Goal: Information Seeking & Learning: Learn about a topic

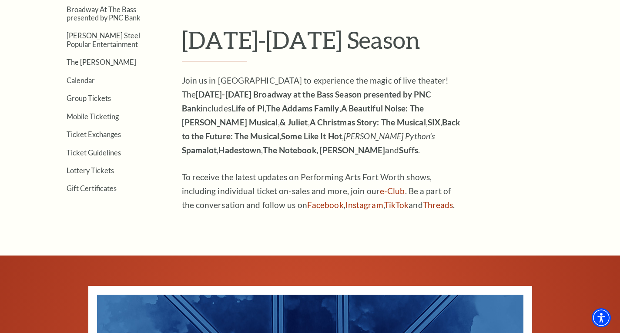
scroll to position [261, 0]
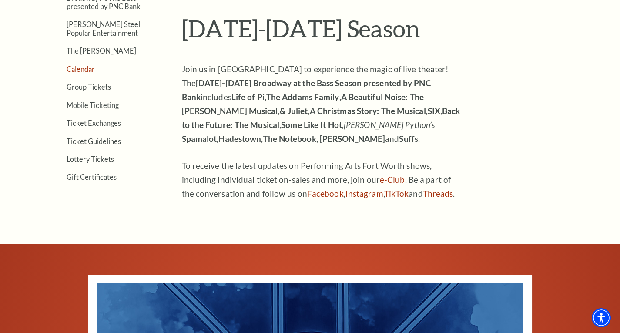
click at [72, 69] on link "Calendar" at bounding box center [81, 69] width 28 height 8
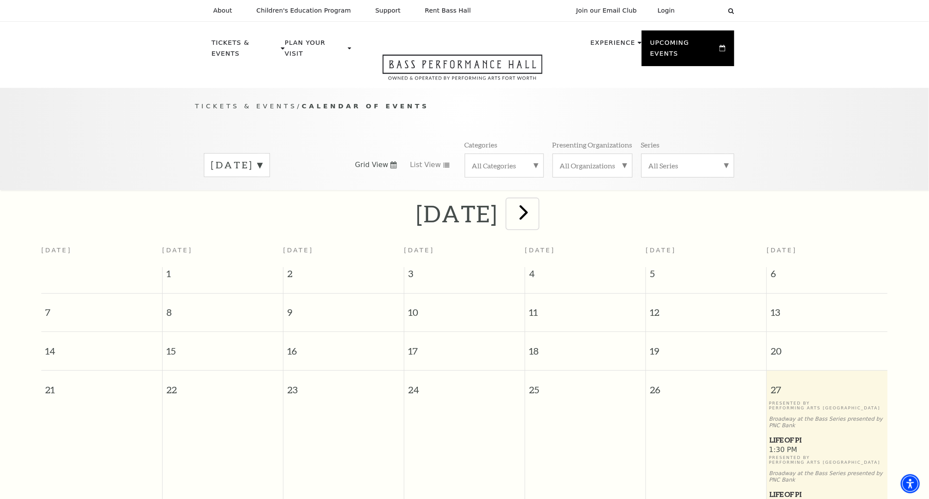
click at [536, 205] on span "next" at bounding box center [523, 212] width 25 height 25
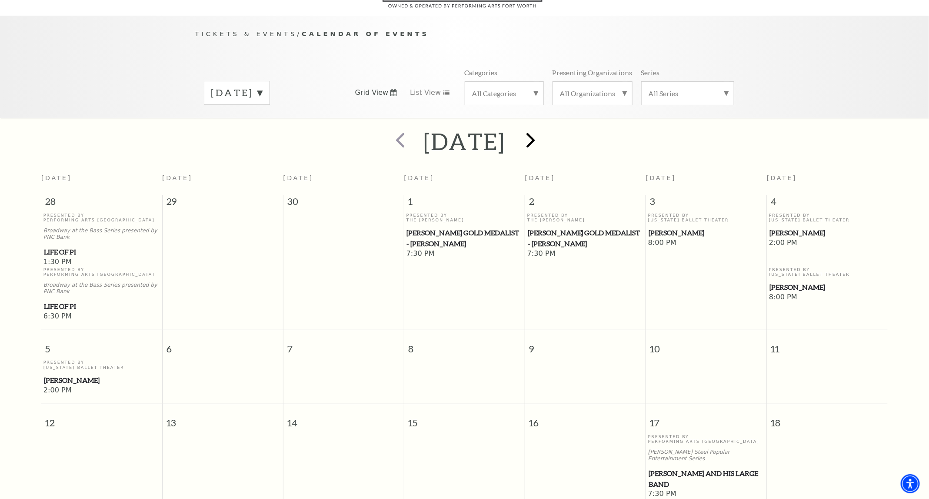
scroll to position [77, 0]
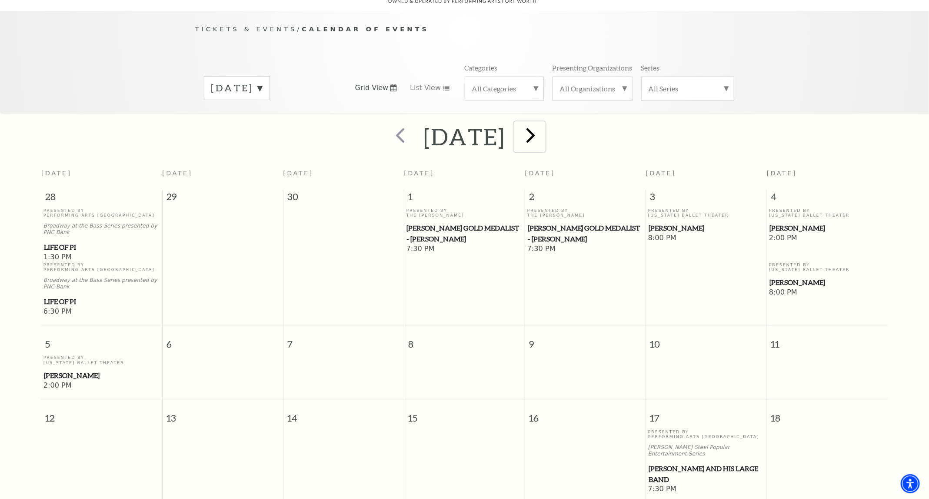
click at [544, 124] on span "next" at bounding box center [531, 135] width 25 height 25
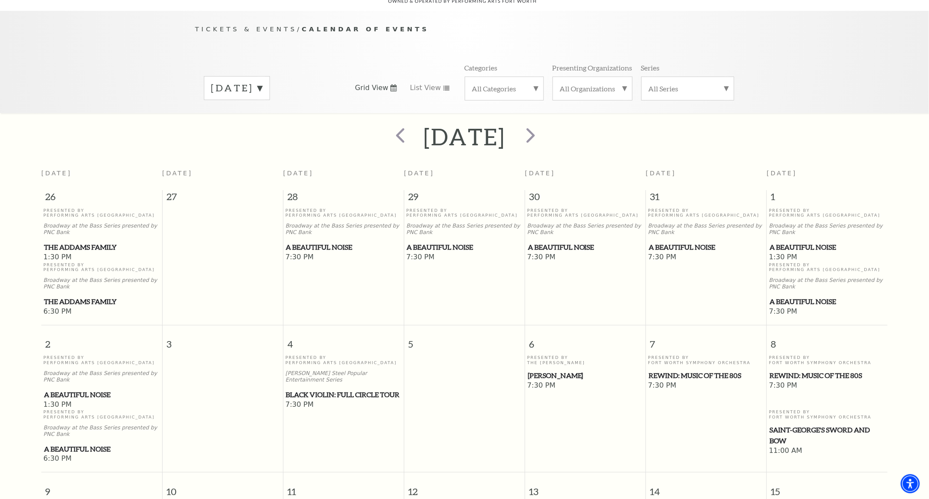
click at [619, 242] on span "A Beautiful Noise" at bounding box center [707, 247] width 116 height 11
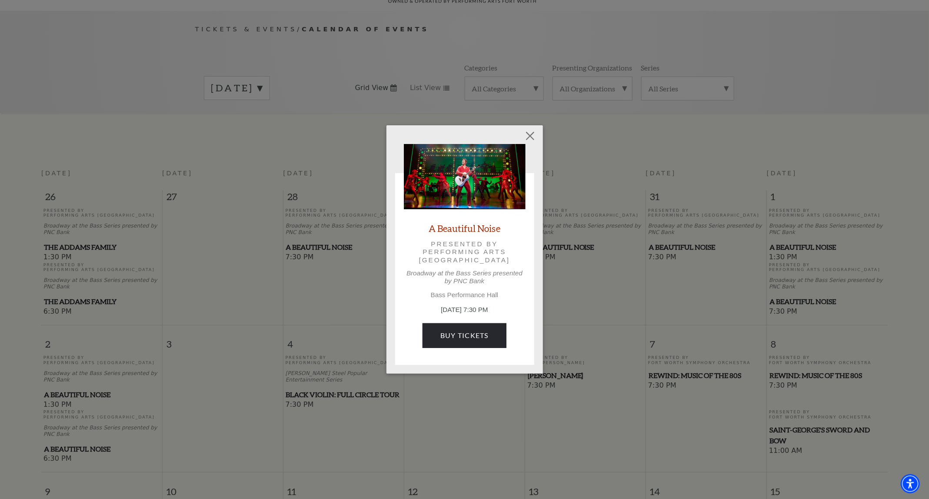
click at [585, 268] on div "Empty heading A Beautiful Noise Presented by Performing Arts Fort Worth Broadwa…" at bounding box center [464, 249] width 929 height 499
click at [619, 332] on div "Empty heading A Beautiful Noise Presented by Performing Arts Fort Worth Broadwa…" at bounding box center [464, 249] width 929 height 499
click at [530, 129] on button "Close" at bounding box center [530, 136] width 17 height 17
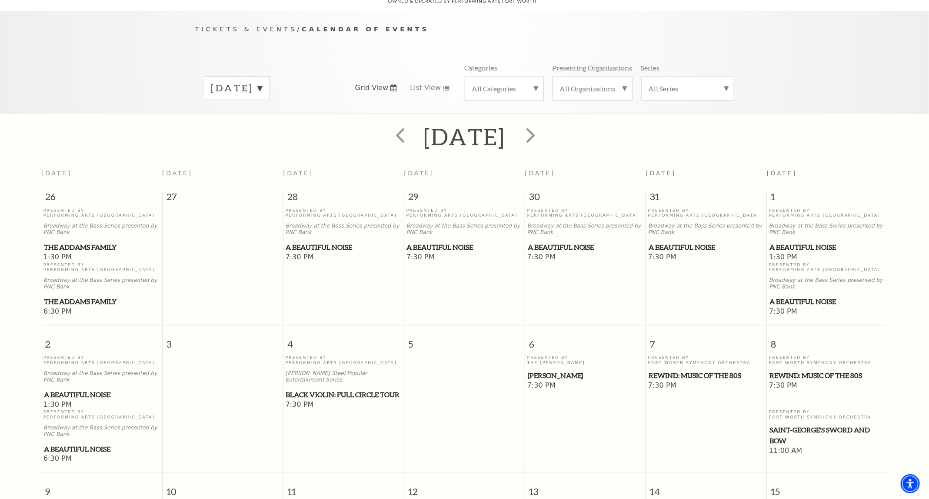
click at [619, 332] on span "REWIND: Music of the 80s" at bounding box center [707, 375] width 116 height 11
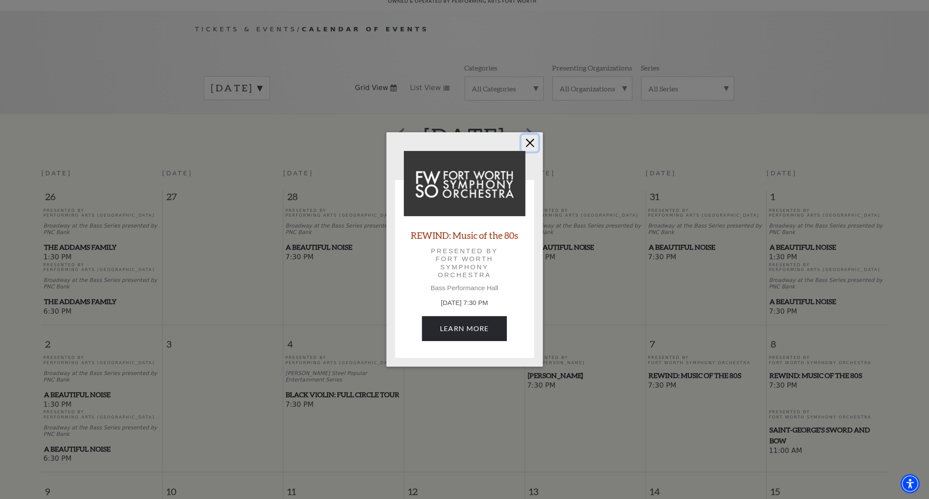
click at [529, 142] on button "Close" at bounding box center [530, 143] width 17 height 17
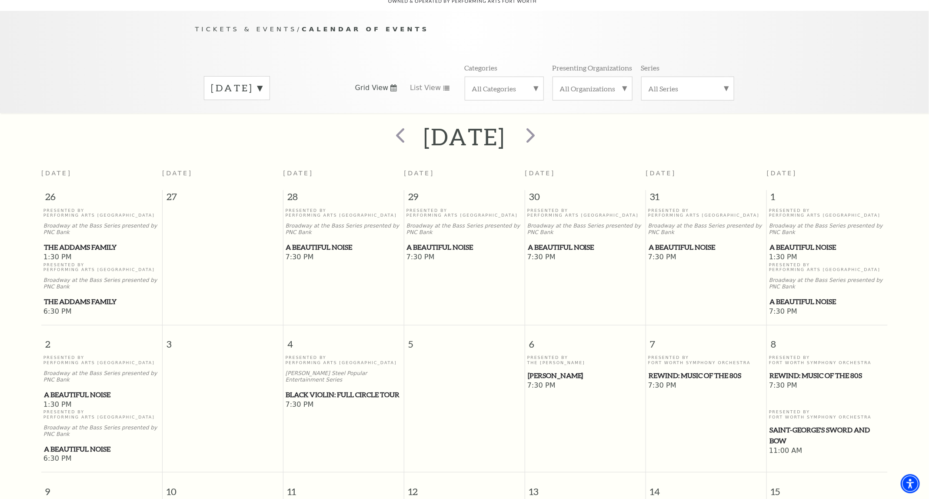
click at [319, 332] on span "Black Violin: Full Circle Tour" at bounding box center [344, 394] width 116 height 11
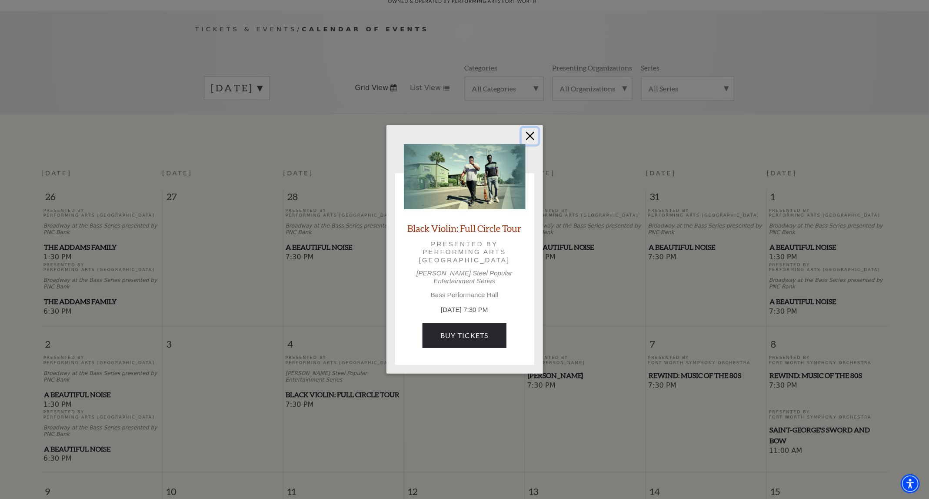
click at [529, 136] on button "Close" at bounding box center [530, 136] width 17 height 17
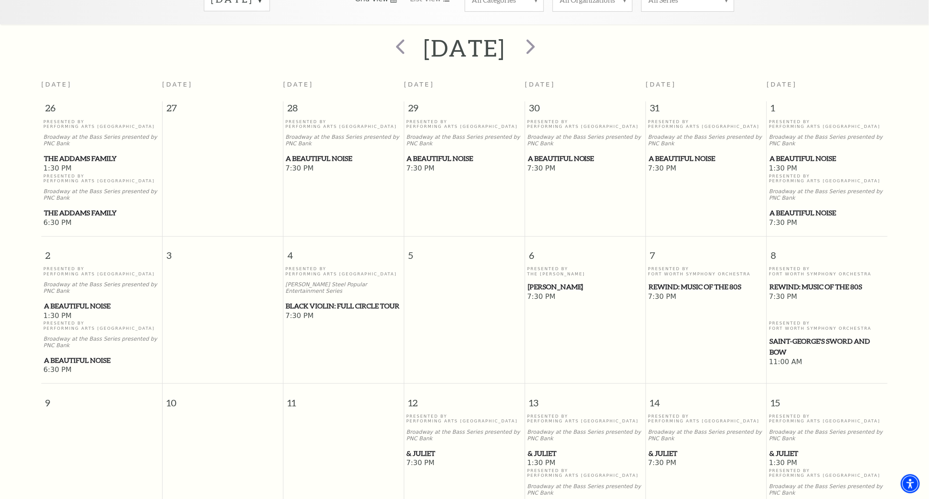
scroll to position [273, 0]
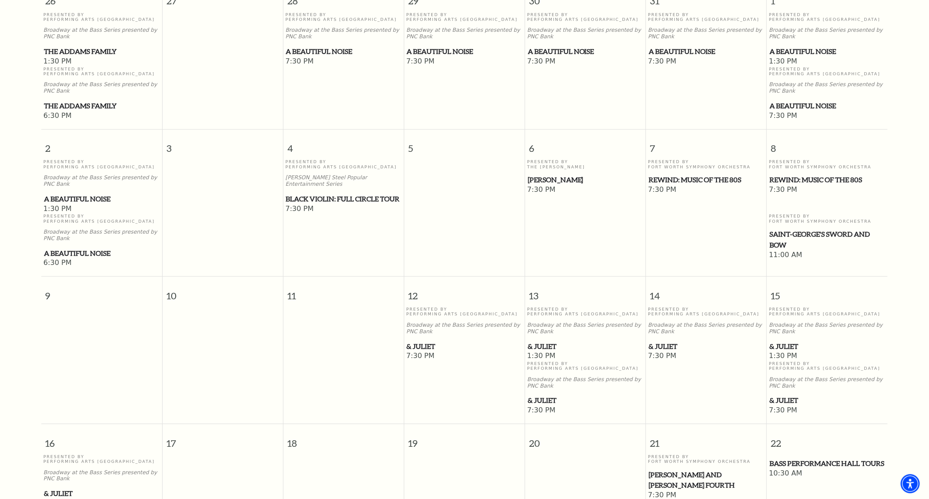
click at [619, 332] on span "& Juliet" at bounding box center [707, 346] width 116 height 11
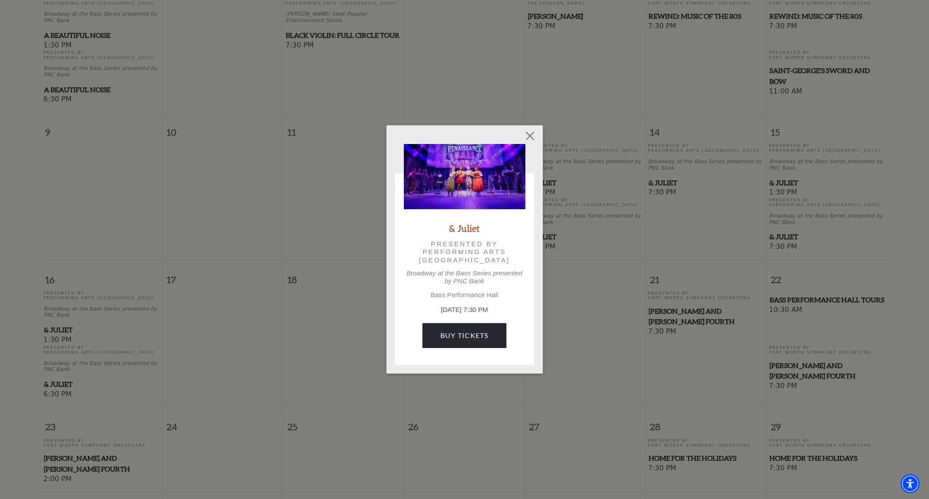
scroll to position [468, 0]
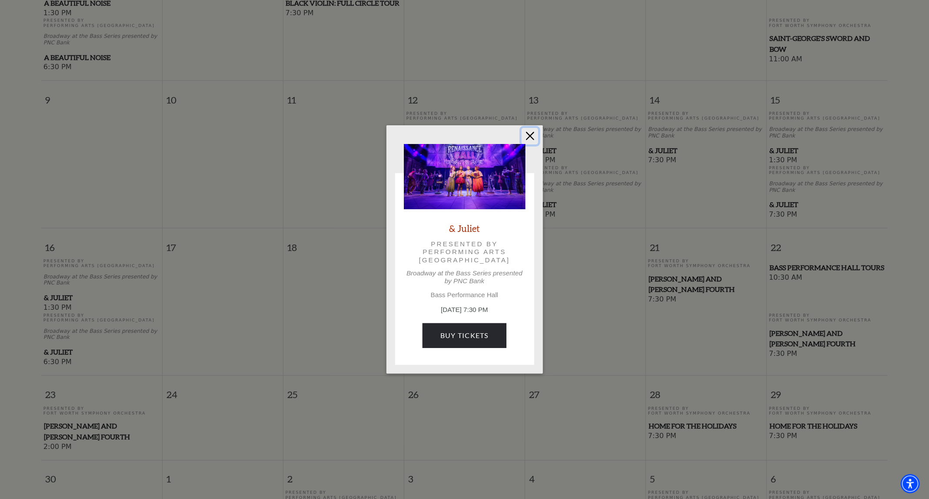
click at [522, 140] on button "Close" at bounding box center [530, 136] width 17 height 17
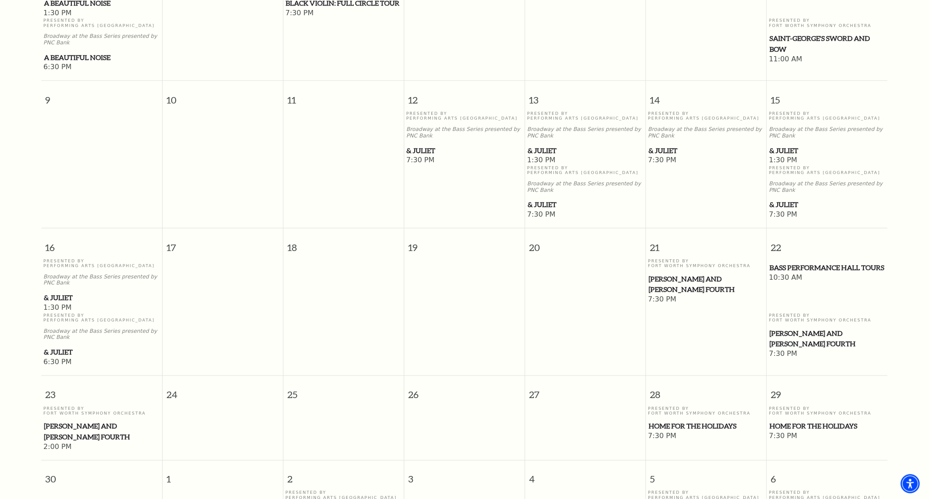
click at [619, 332] on span "Home for the Holidays" at bounding box center [707, 426] width 116 height 11
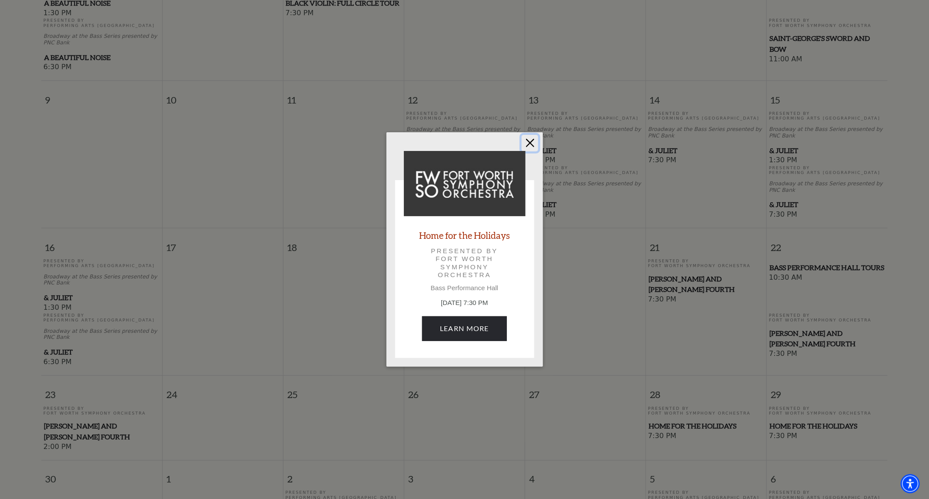
click at [530, 145] on button "Close" at bounding box center [530, 143] width 17 height 17
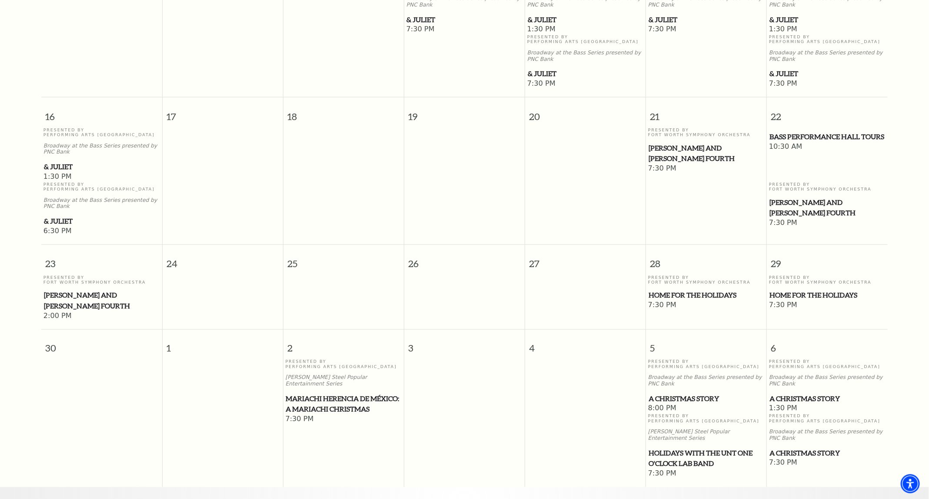
scroll to position [729, 0]
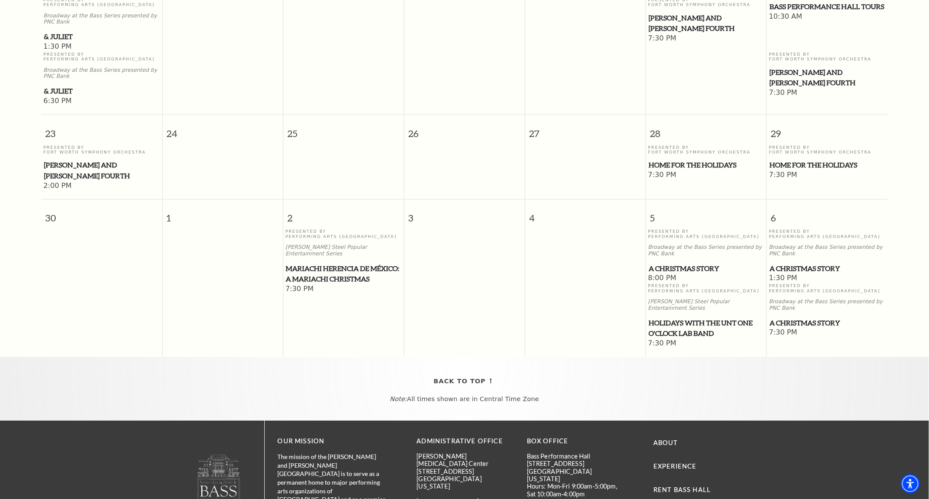
click at [619, 264] on span "A Christmas Story" at bounding box center [828, 269] width 116 height 11
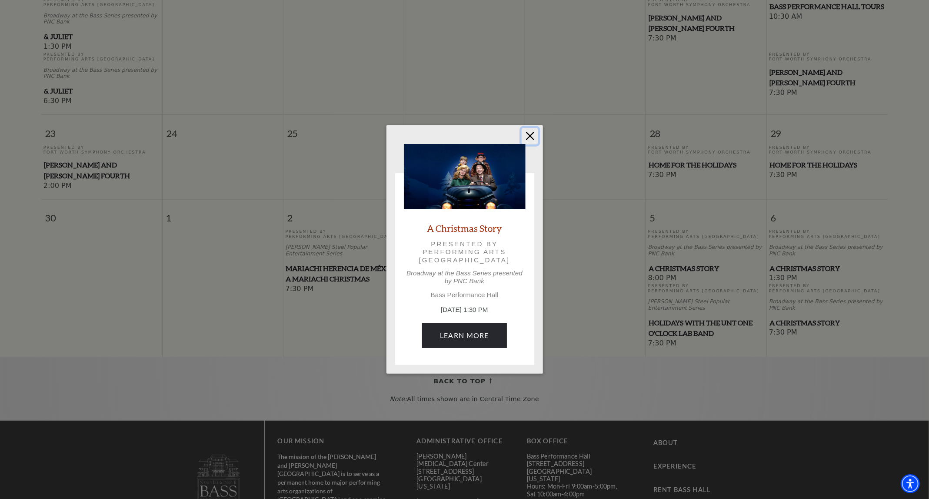
click at [535, 137] on button "Close" at bounding box center [530, 136] width 17 height 17
